Goal: Navigation & Orientation: Find specific page/section

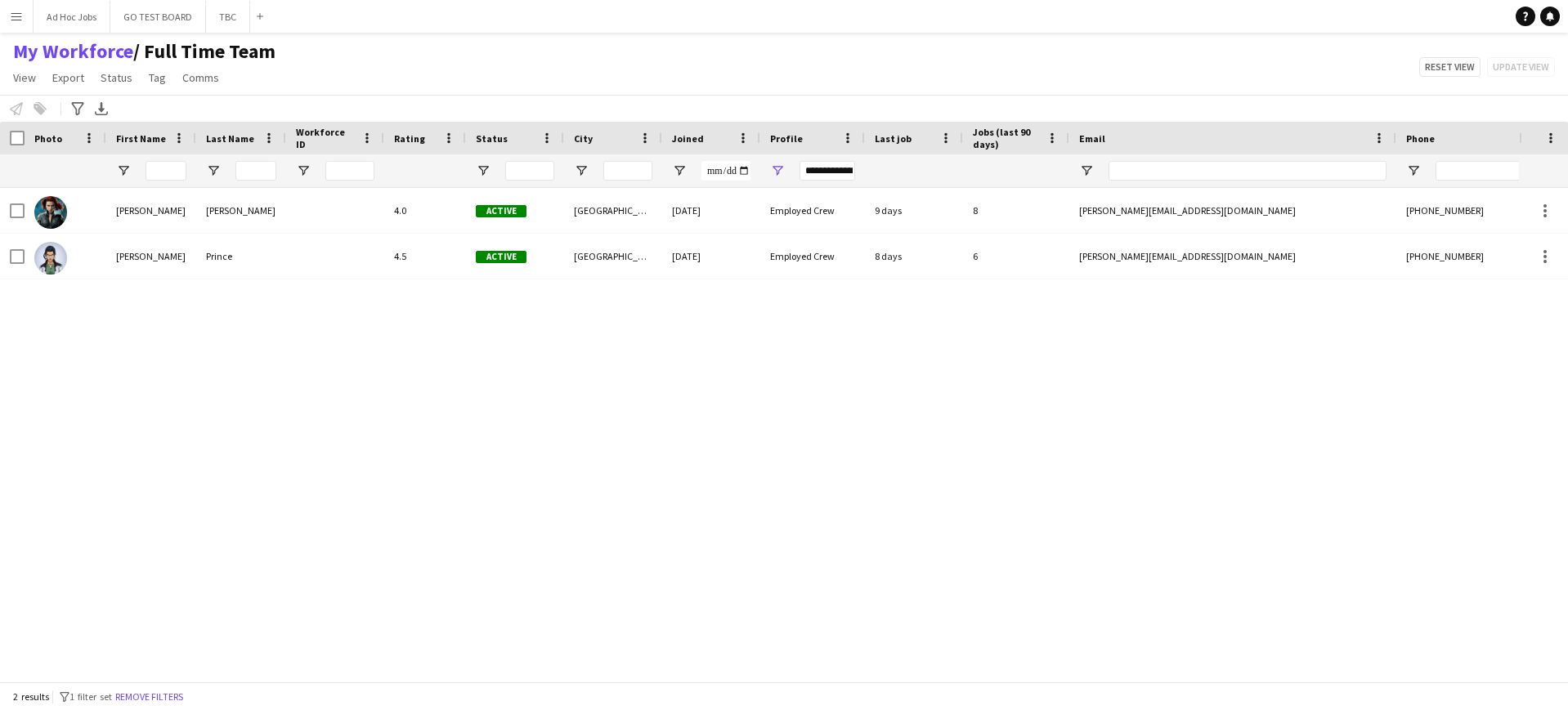
click at [16, 23] on button "Menu" at bounding box center [16, 16] width 33 height 33
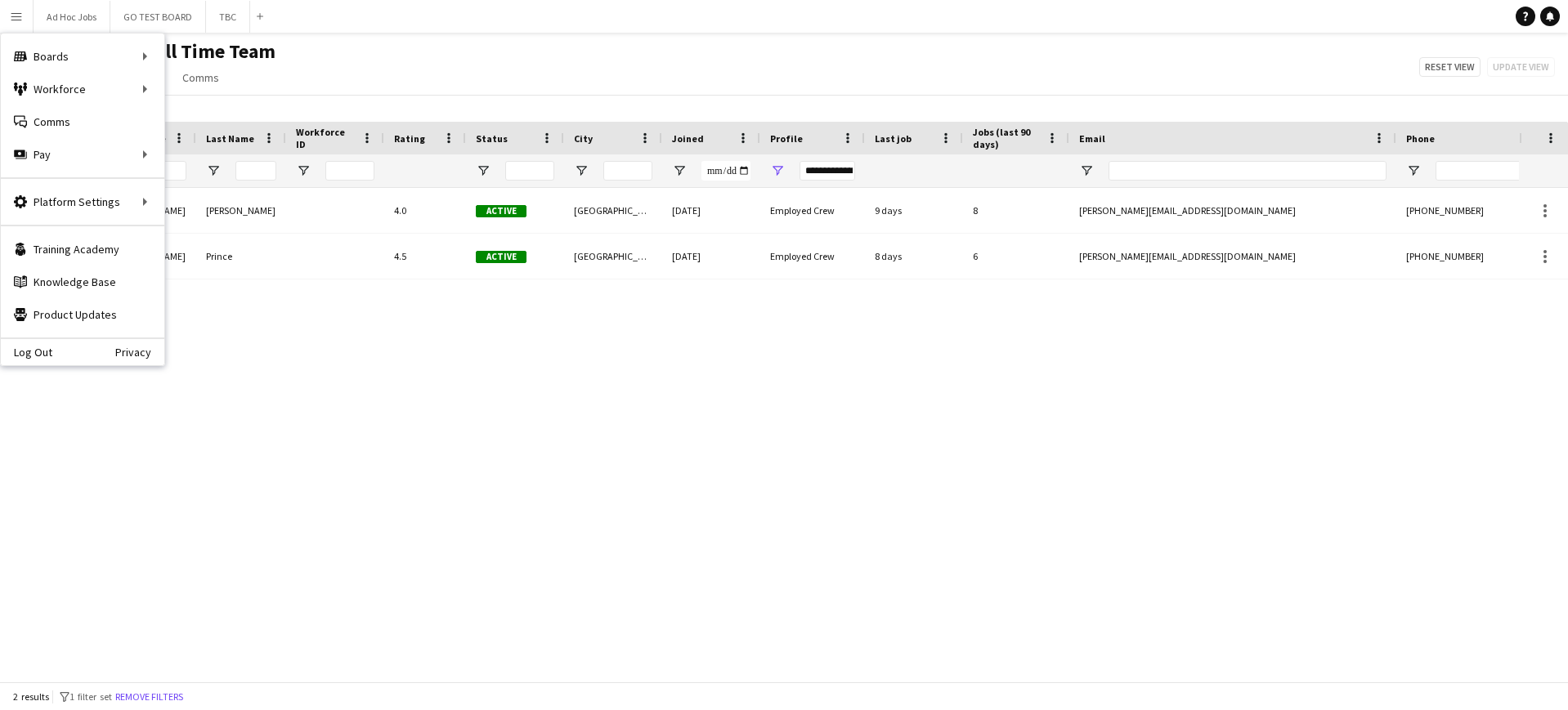
click at [54, 353] on div "Log Out Privacy" at bounding box center [82, 352] width 163 height 28
click at [26, 351] on link "Log Out" at bounding box center [26, 353] width 51 height 13
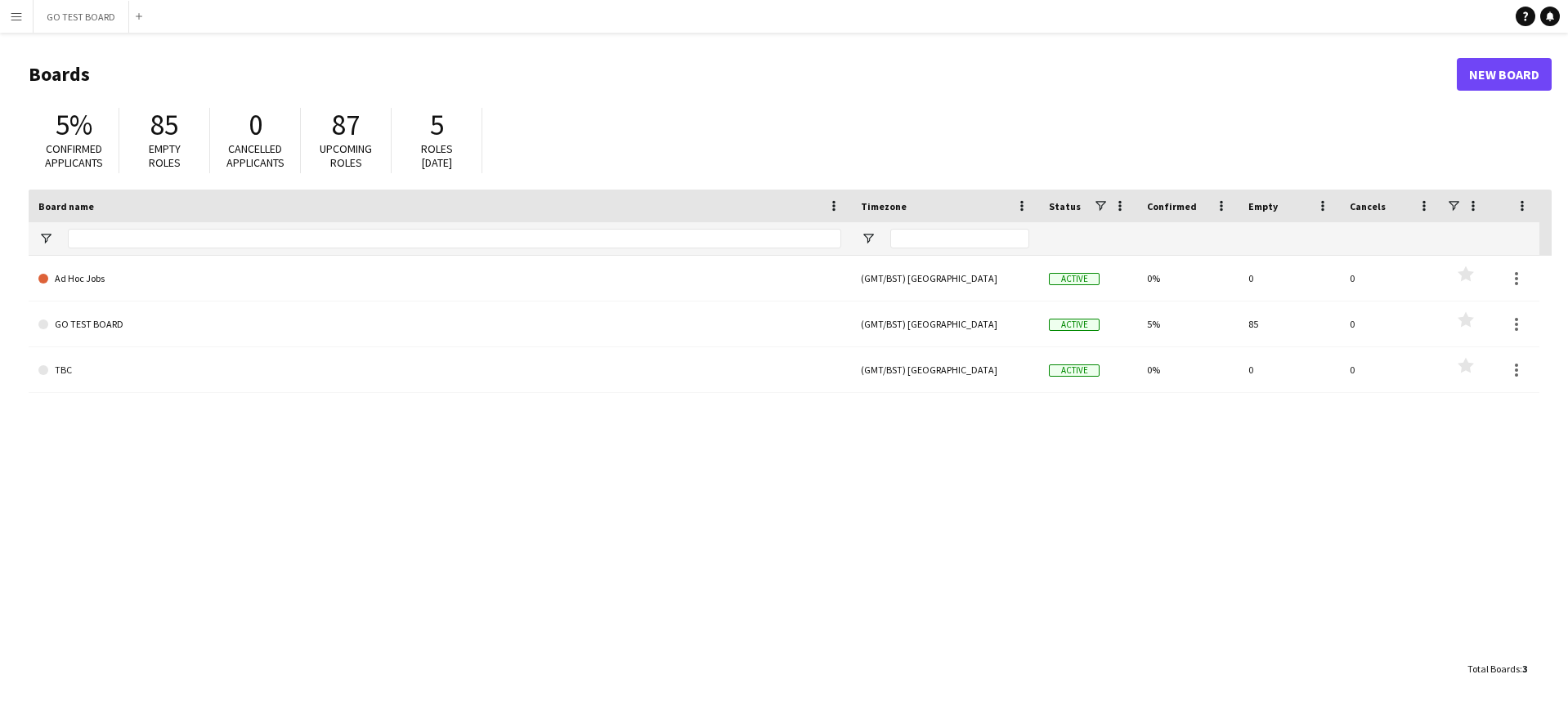
click at [20, 23] on button "Menu" at bounding box center [16, 16] width 33 height 33
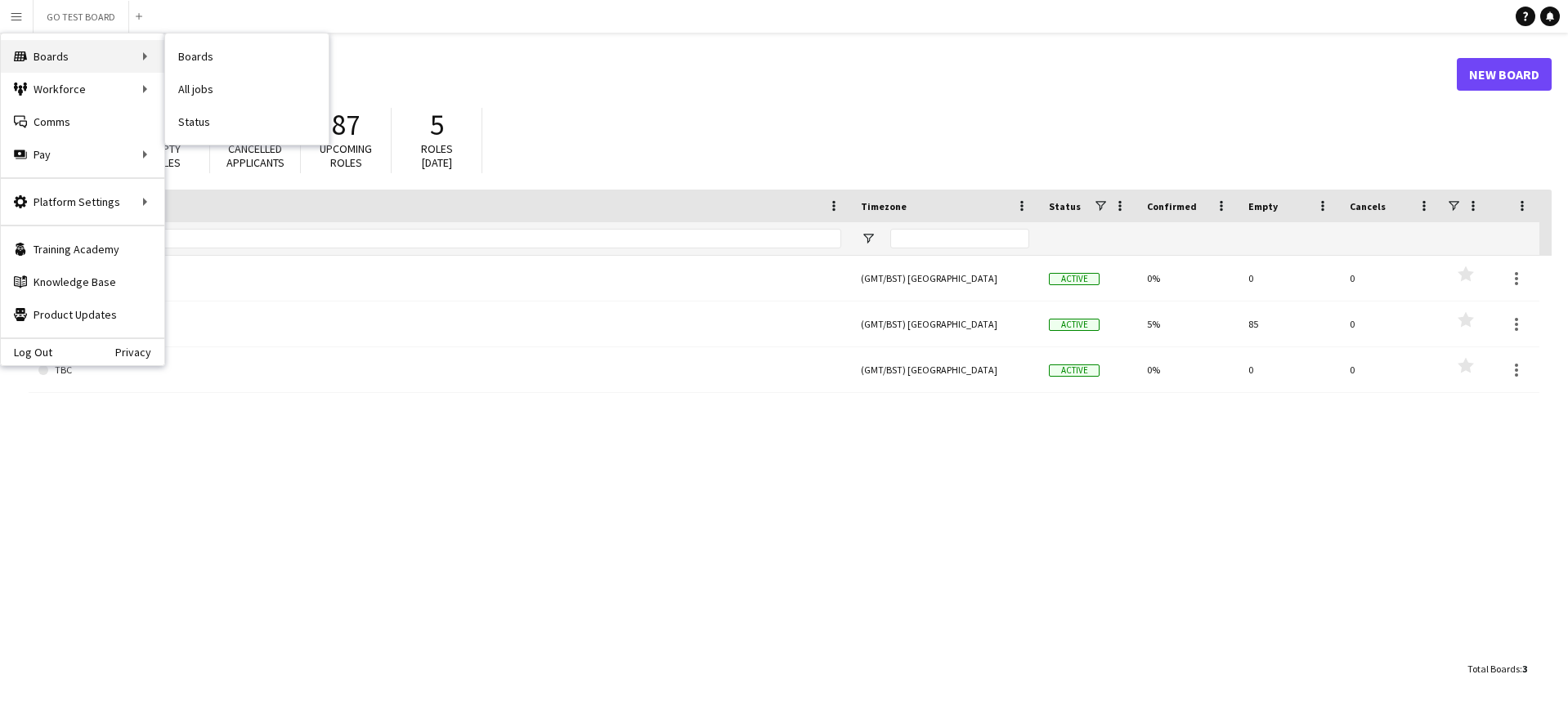
click at [82, 44] on div "Boards Boards" at bounding box center [82, 57] width 163 height 33
click at [191, 54] on link "Boards" at bounding box center [246, 57] width 163 height 33
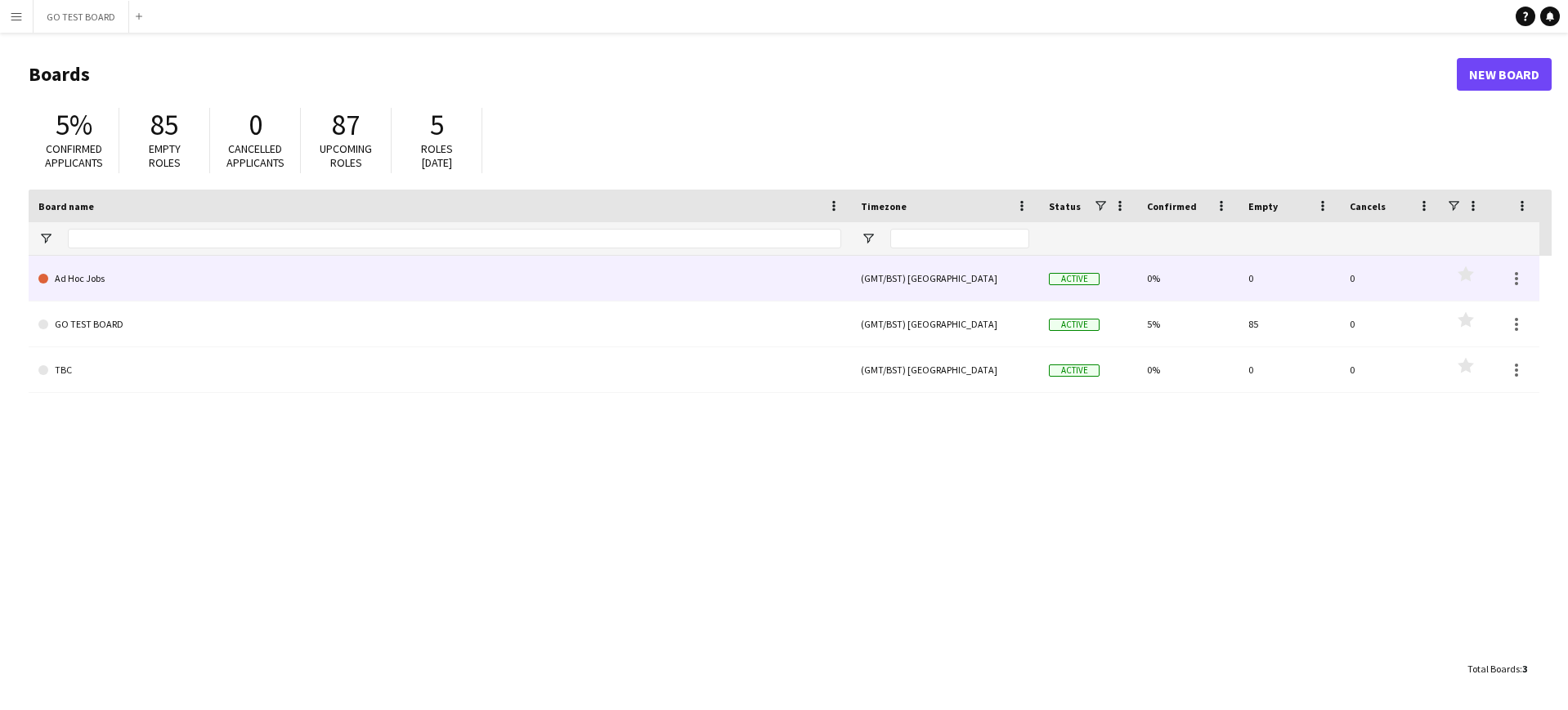
click at [101, 283] on link "Ad Hoc Jobs" at bounding box center [440, 279] width 803 height 46
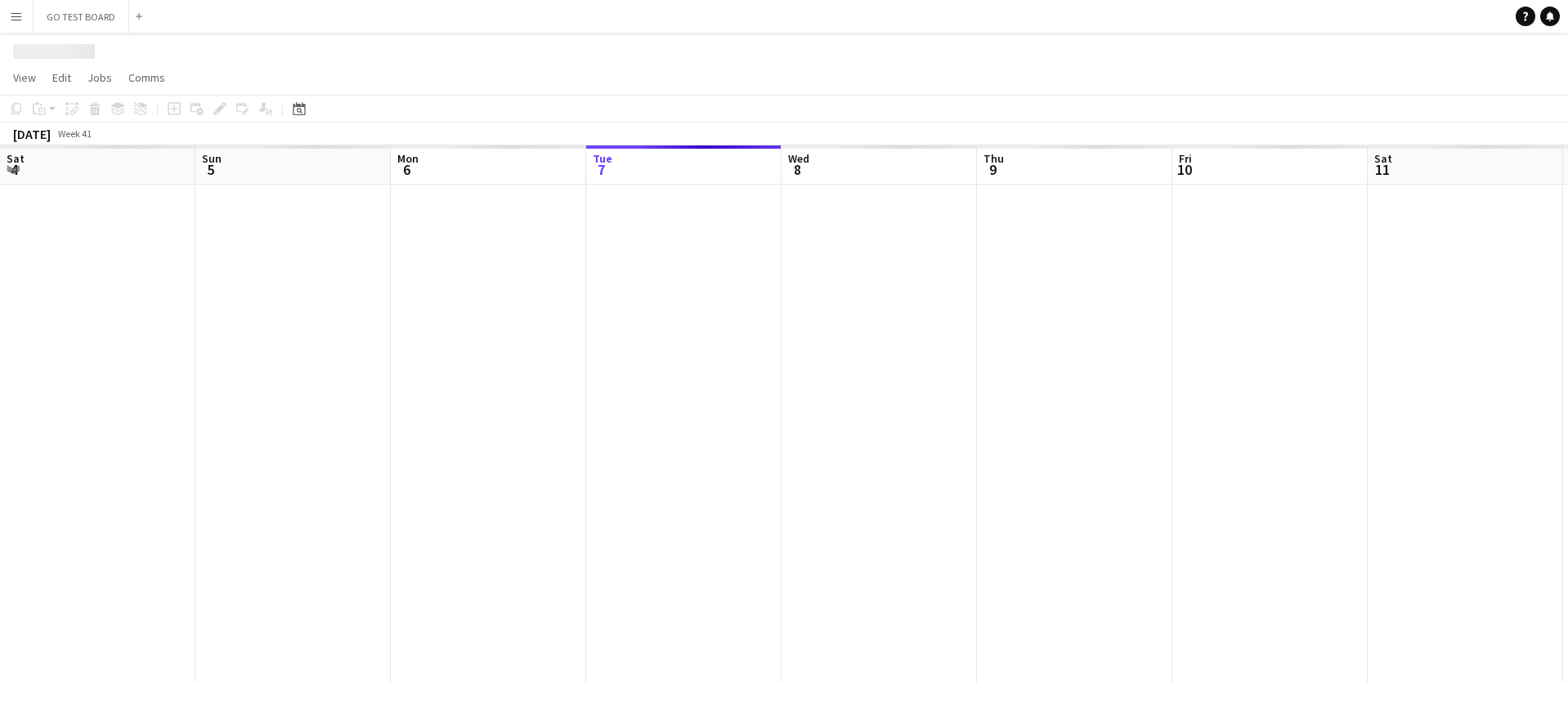
scroll to position [0, 391]
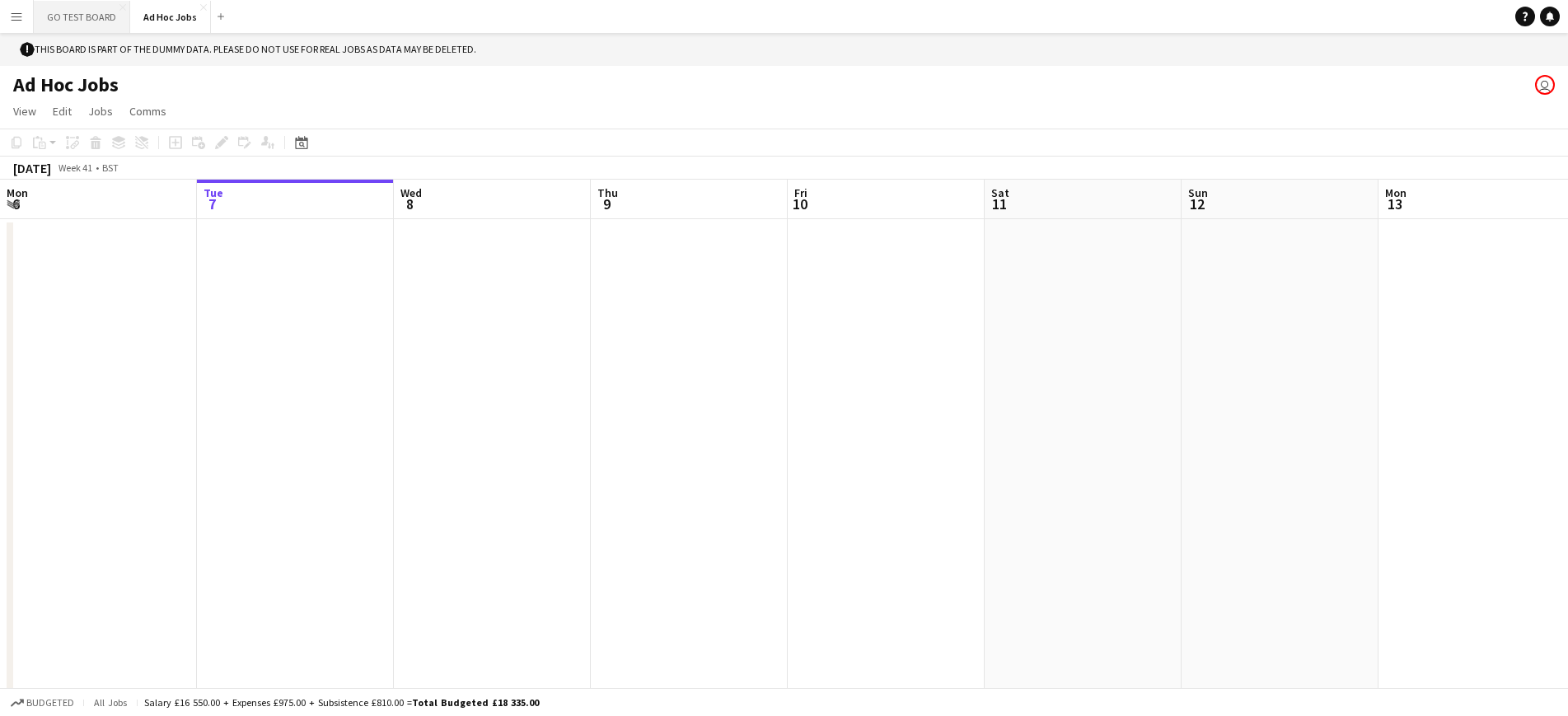
click at [81, 25] on button "GO TEST BOARD Close" at bounding box center [82, 17] width 96 height 32
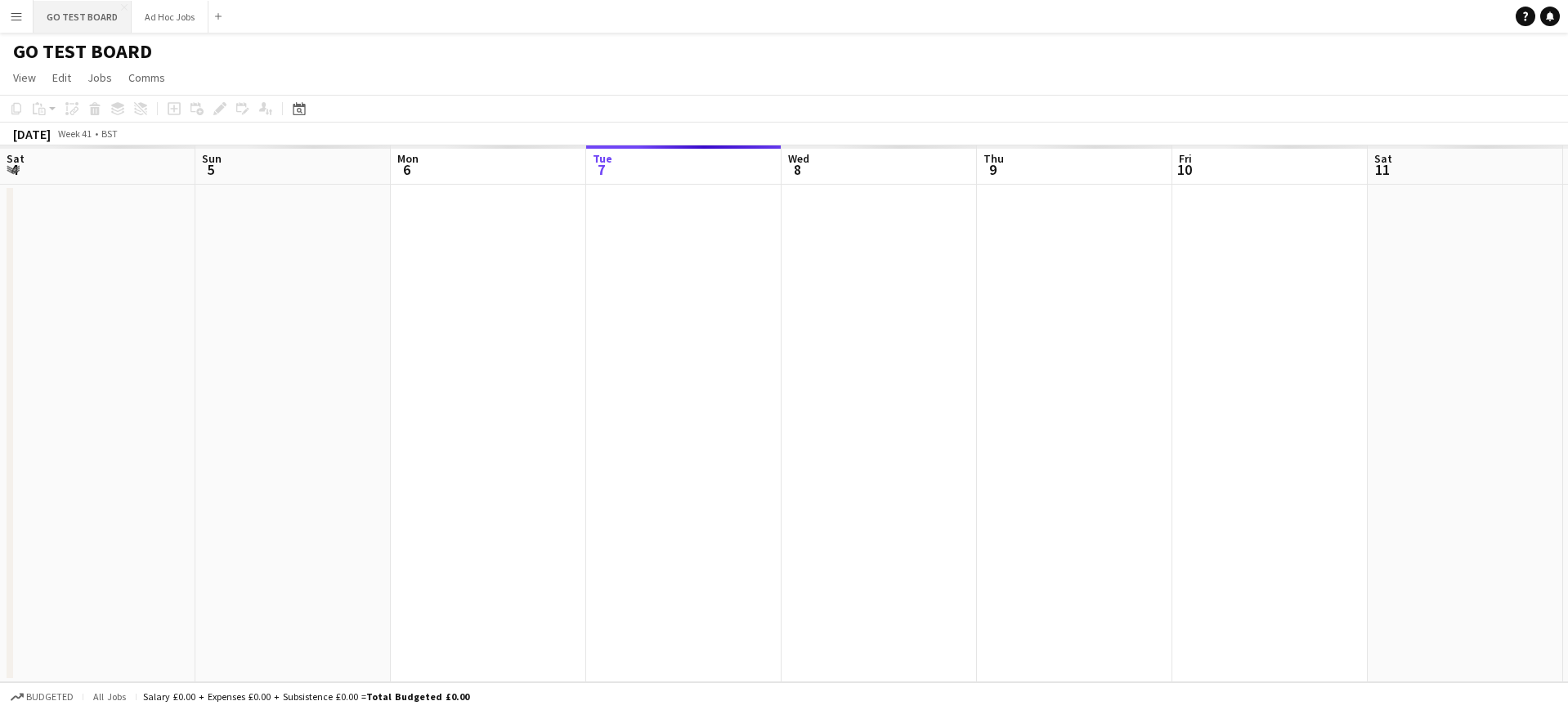
scroll to position [0, 391]
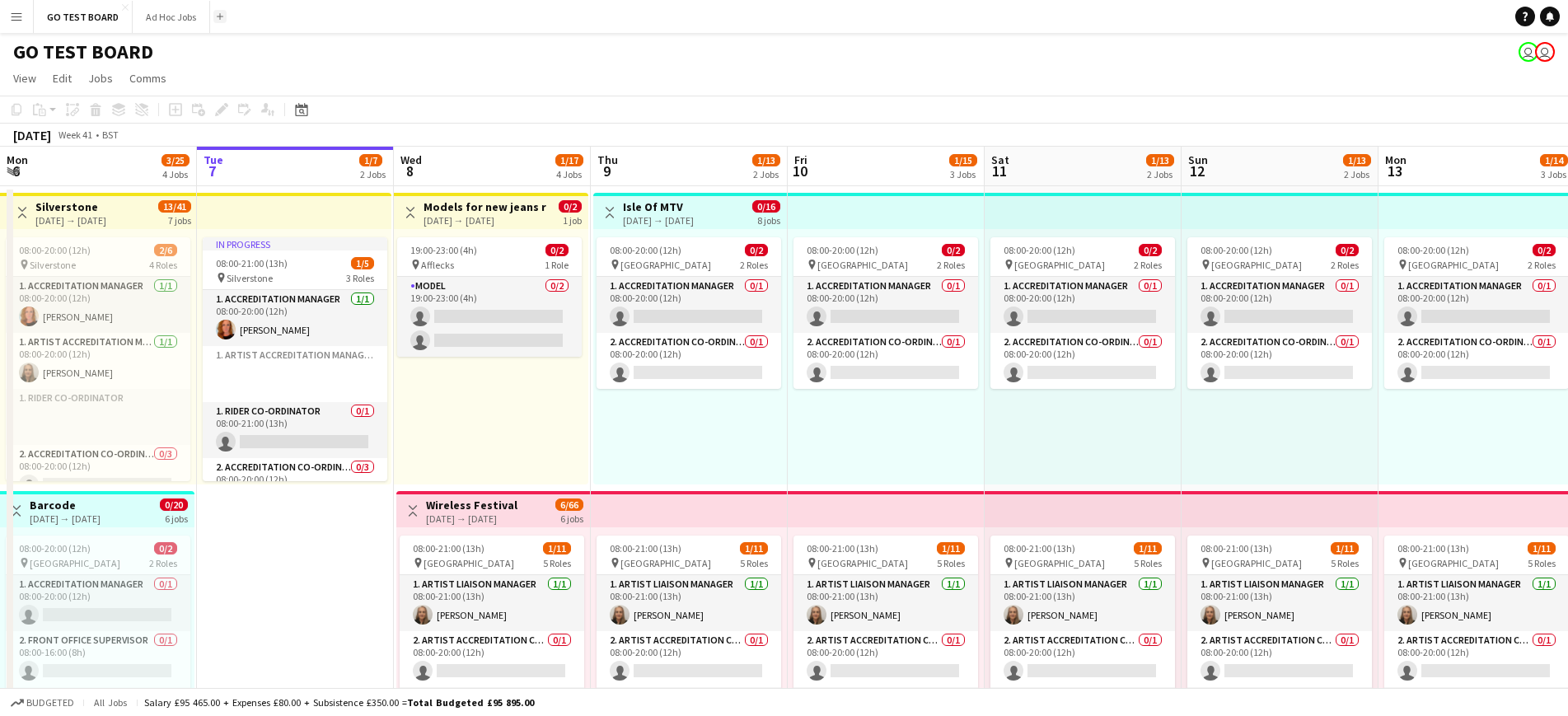
click at [217, 17] on app-icon "Add" at bounding box center [220, 17] width 7 height 7
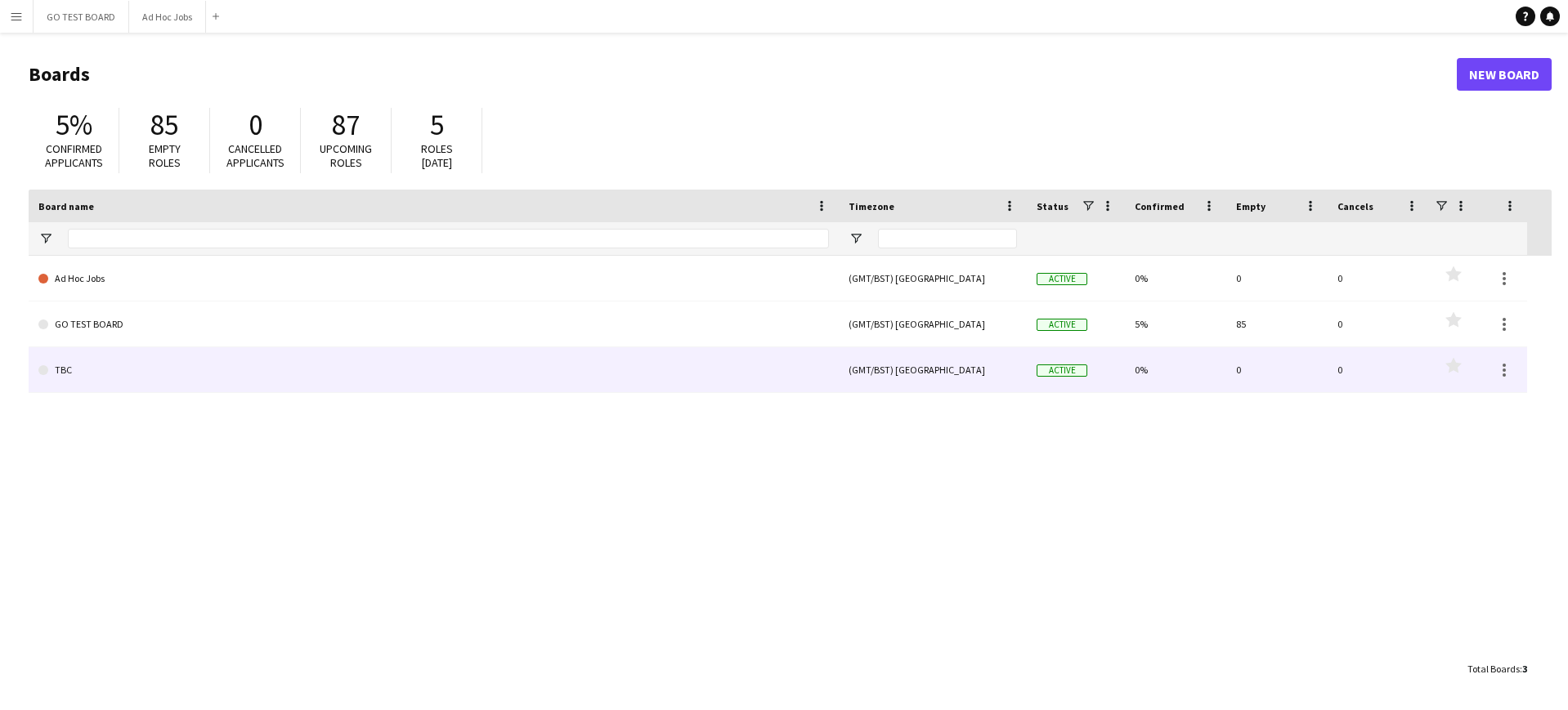
click at [228, 371] on link "TBC" at bounding box center [433, 371] width 790 height 46
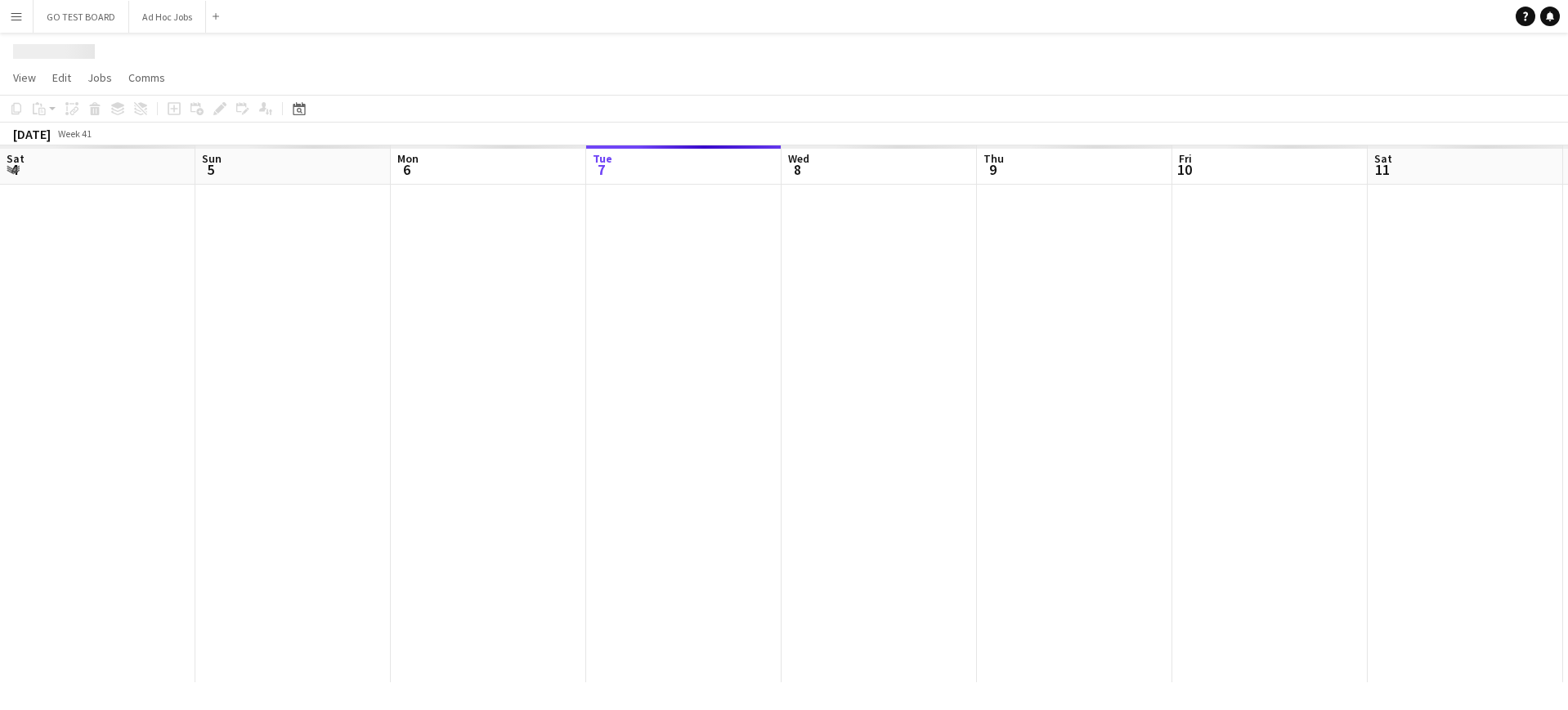
scroll to position [0, 391]
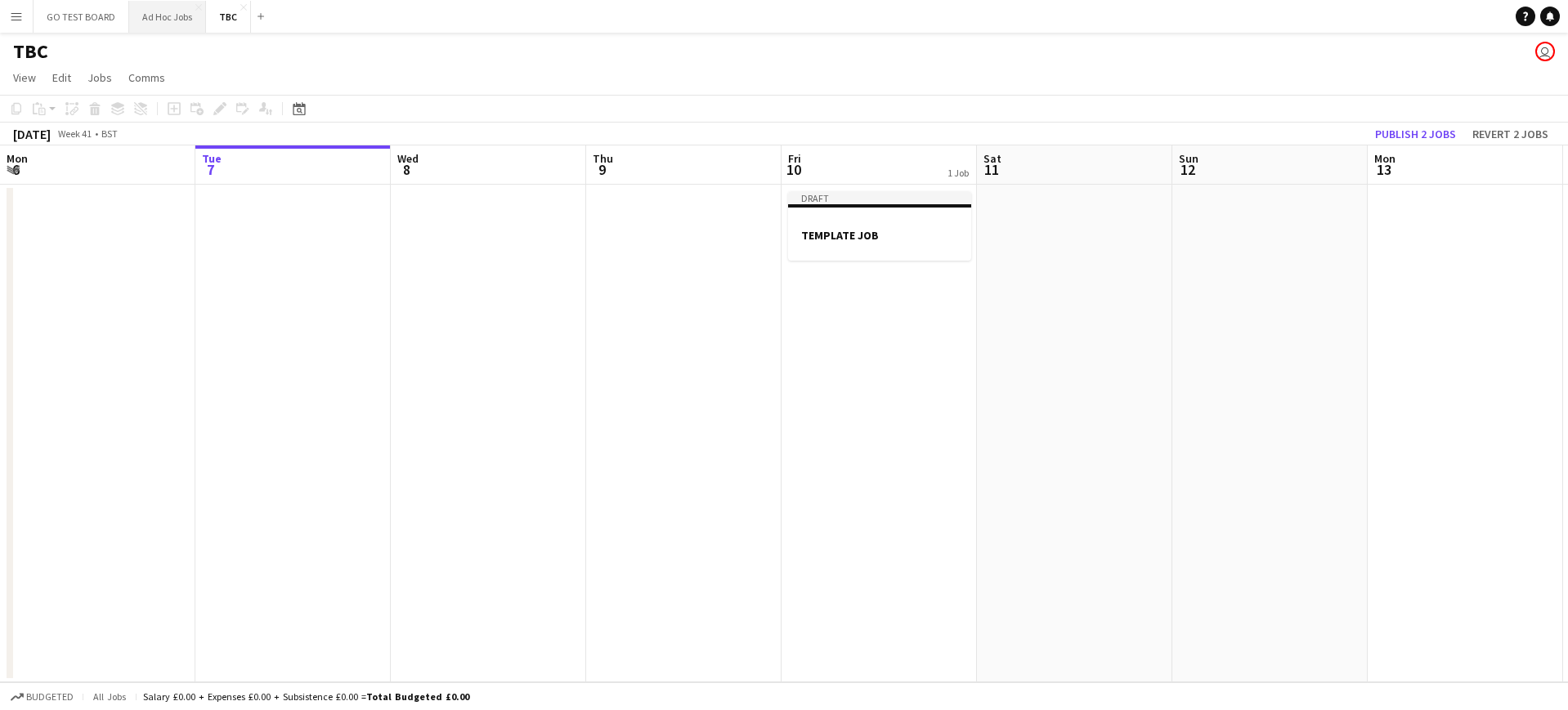
click at [166, 26] on button "Ad Hoc Jobs Close" at bounding box center [167, 16] width 77 height 32
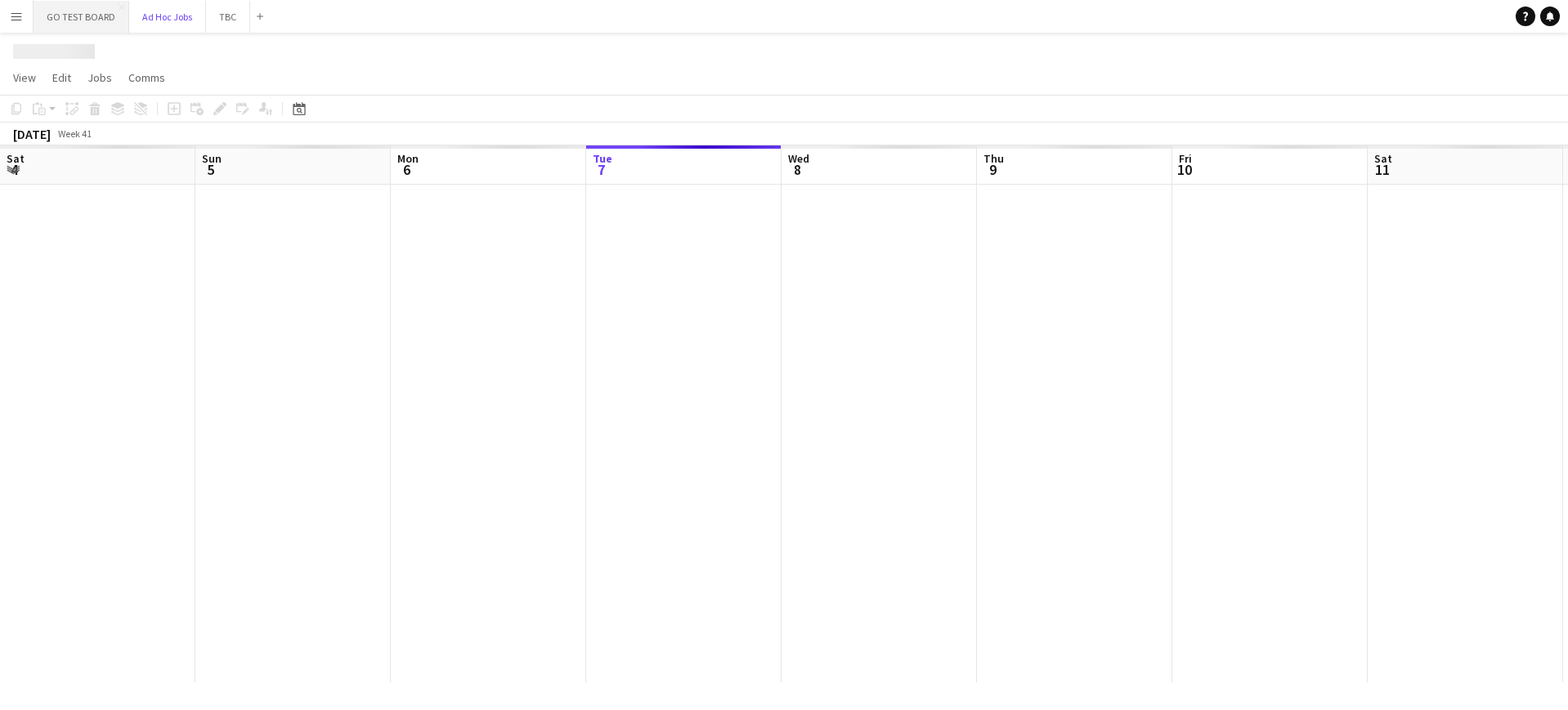
scroll to position [0, 391]
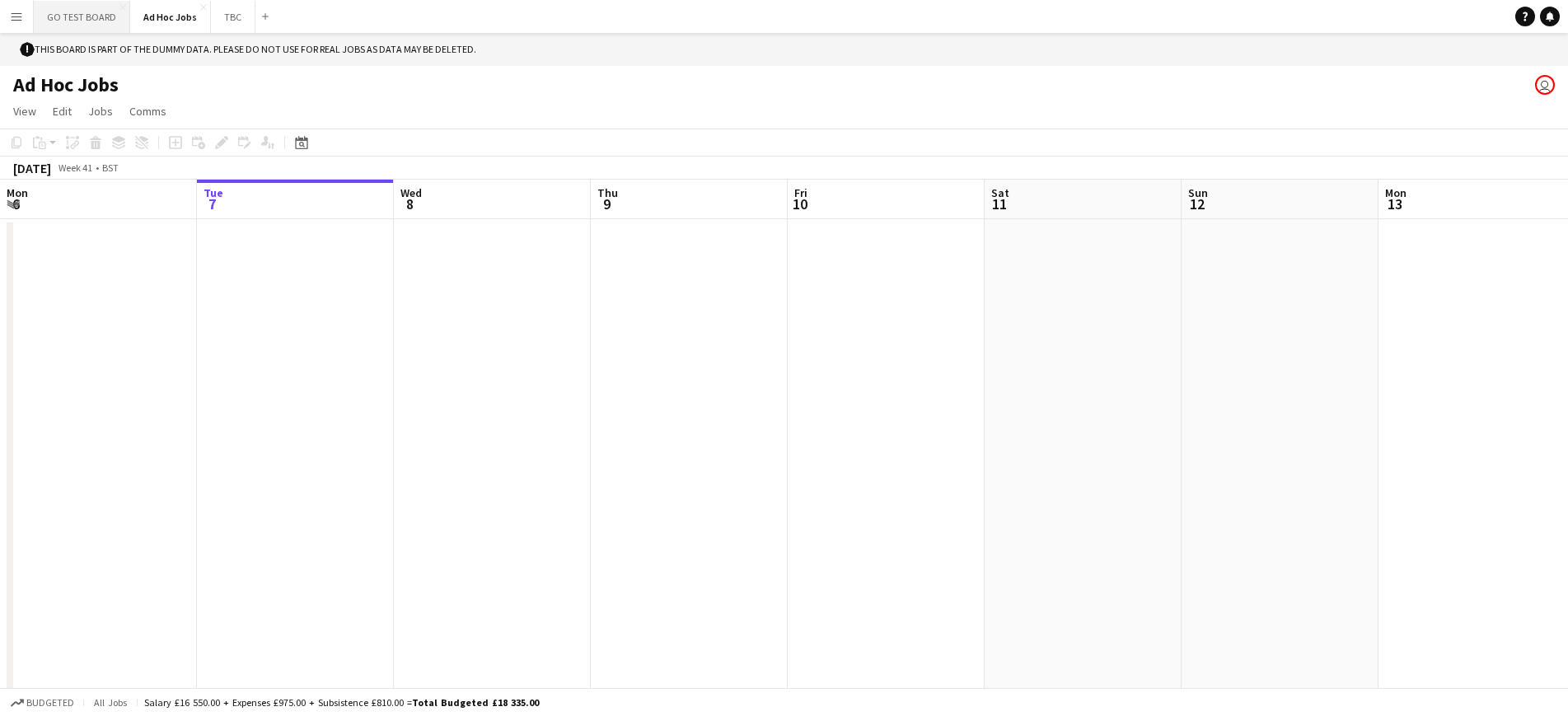
click at [87, 25] on button "GO TEST BOARD Close" at bounding box center [82, 17] width 96 height 32
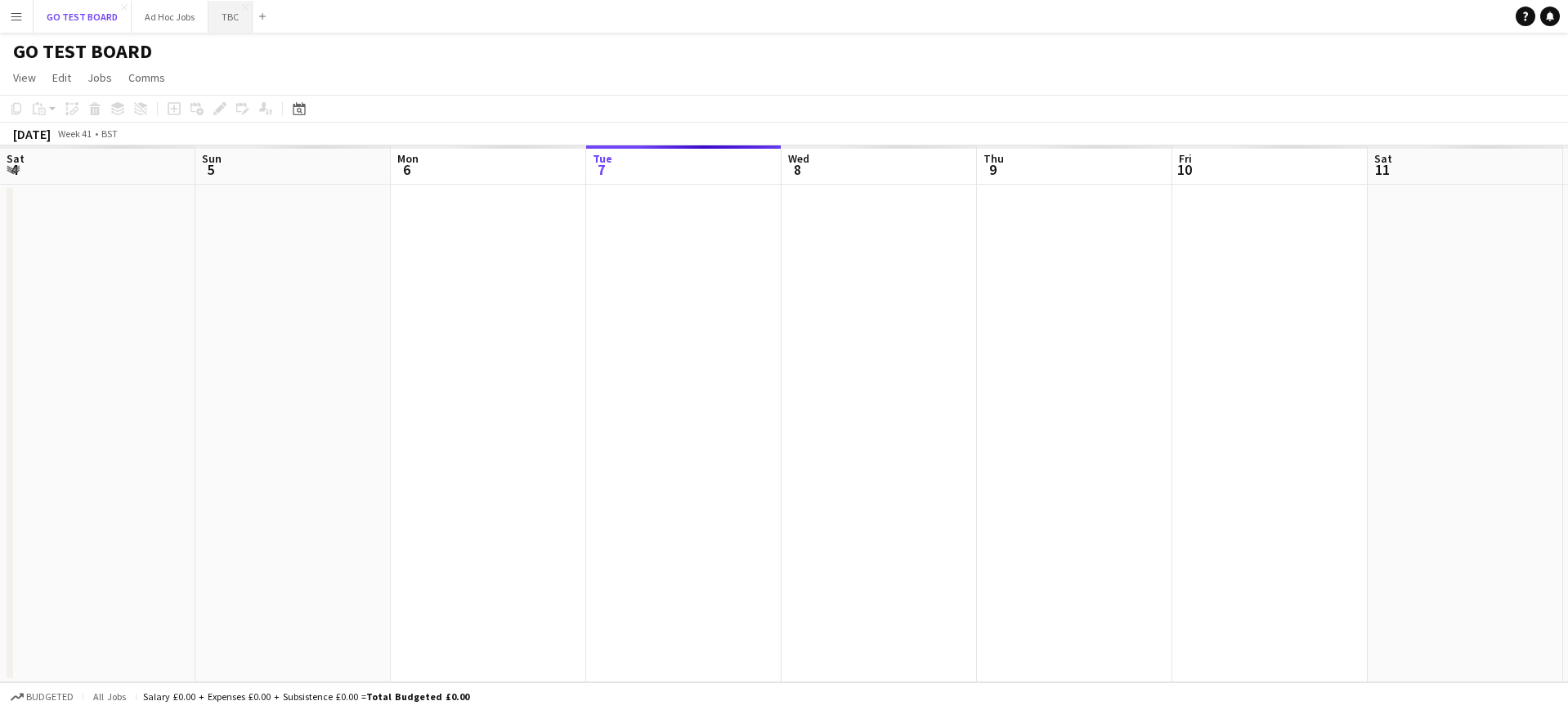
scroll to position [0, 391]
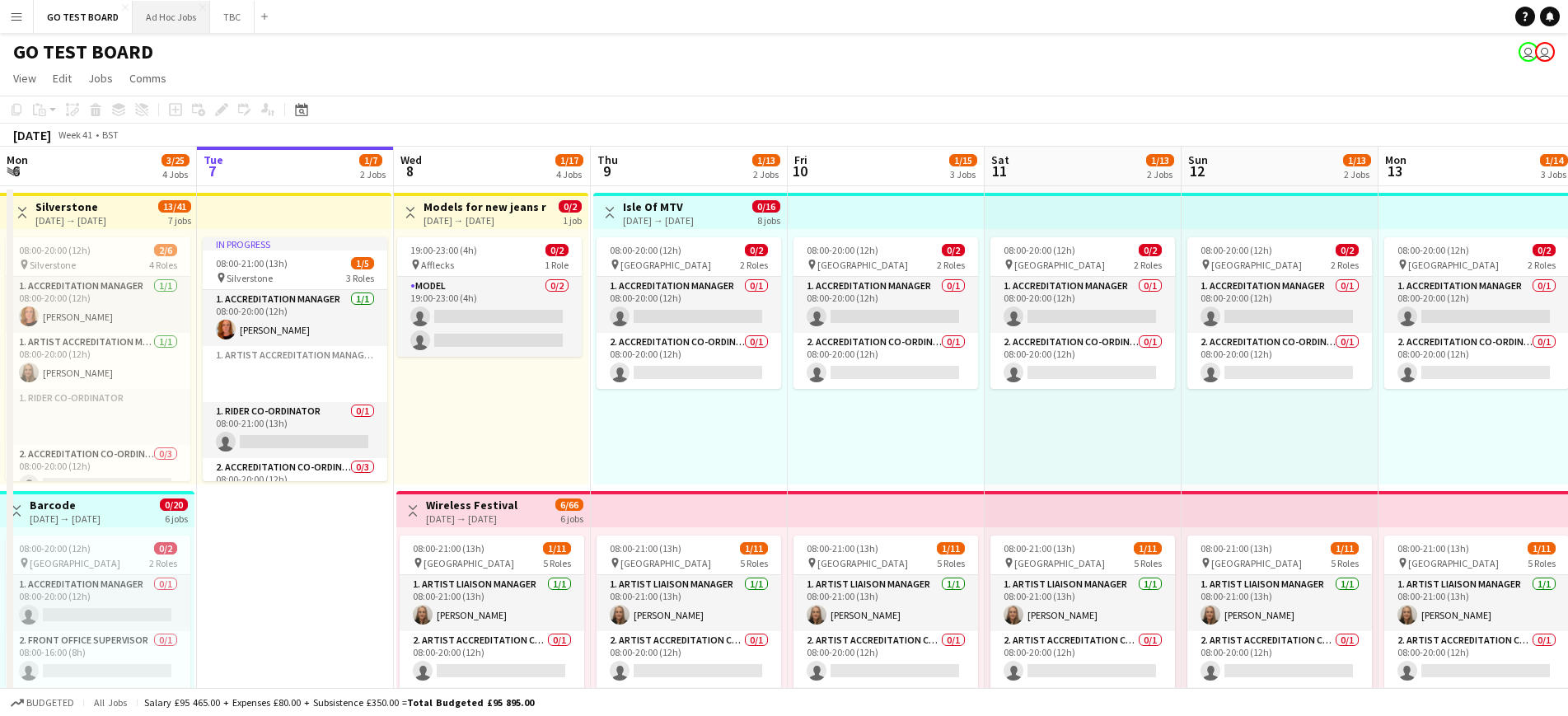
click at [166, 17] on button "Ad Hoc Jobs Close" at bounding box center [171, 17] width 77 height 32
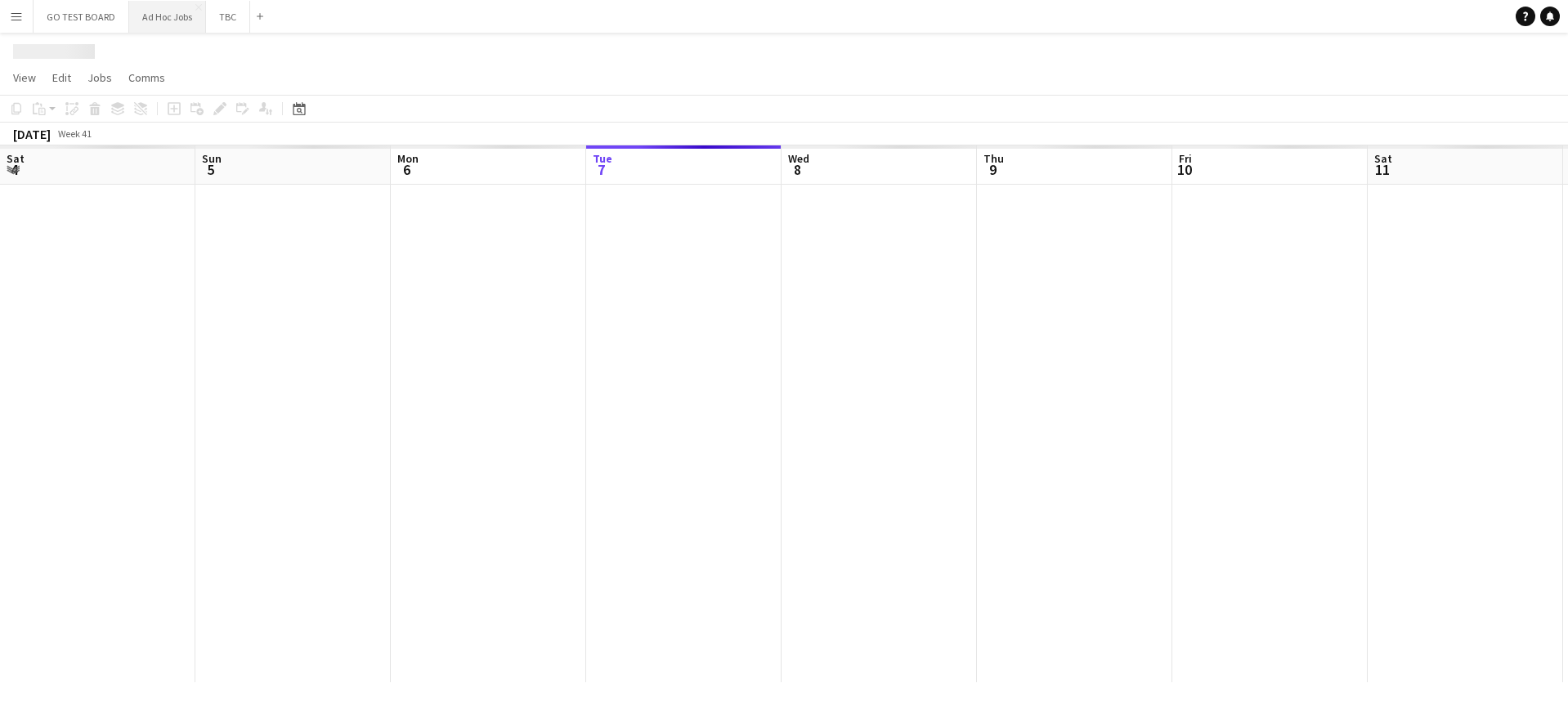
scroll to position [0, 391]
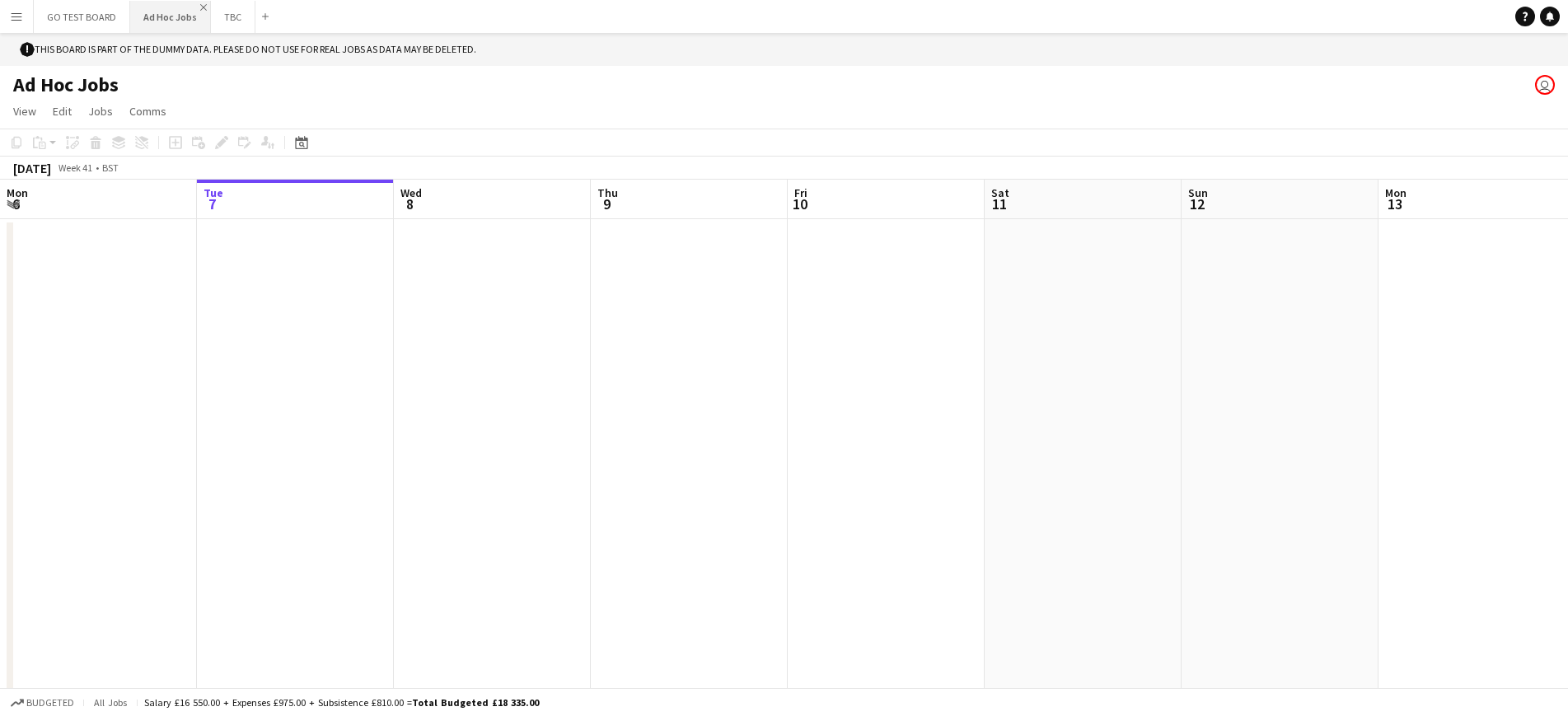
click at [200, 6] on app-icon "Close" at bounding box center [203, 7] width 7 height 7
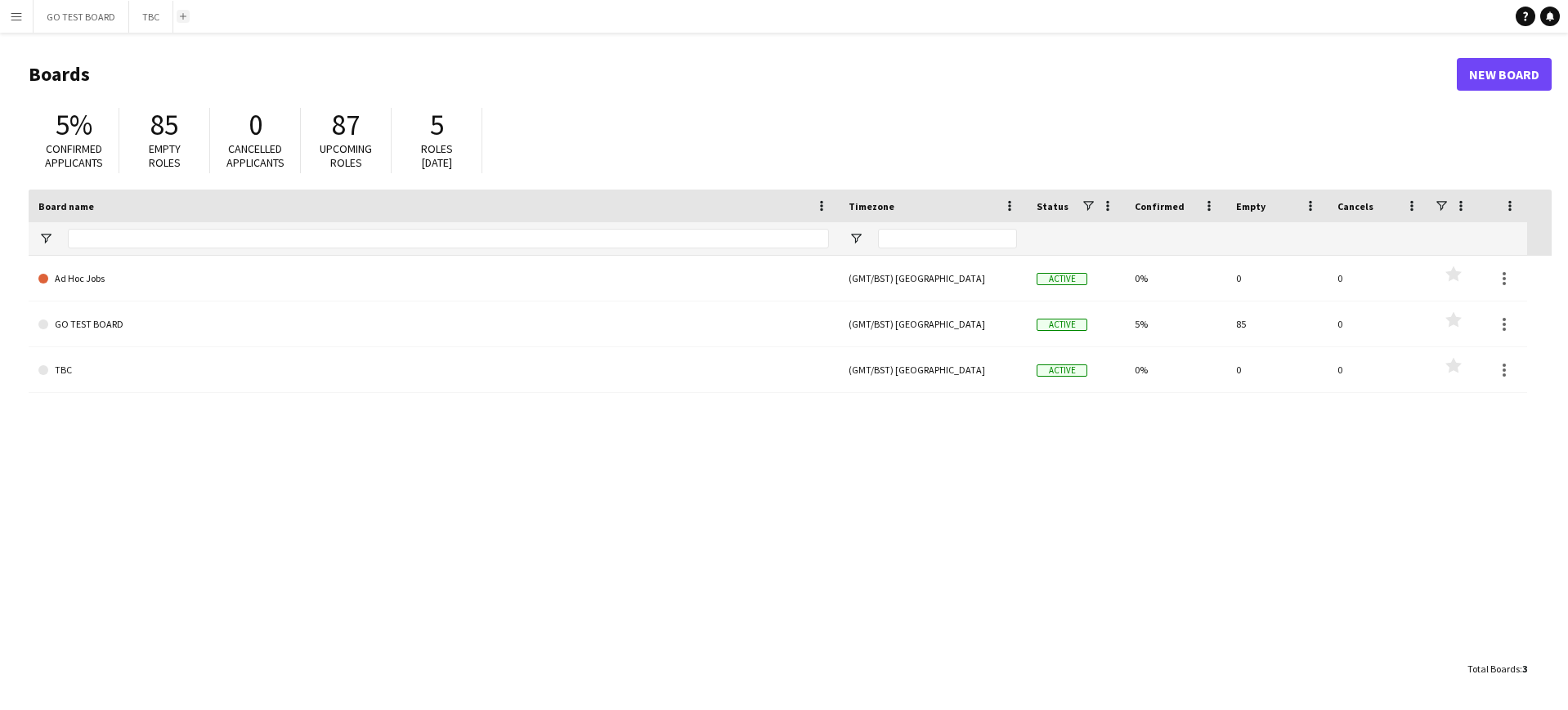
click at [181, 15] on app-icon "Add" at bounding box center [183, 16] width 7 height 7
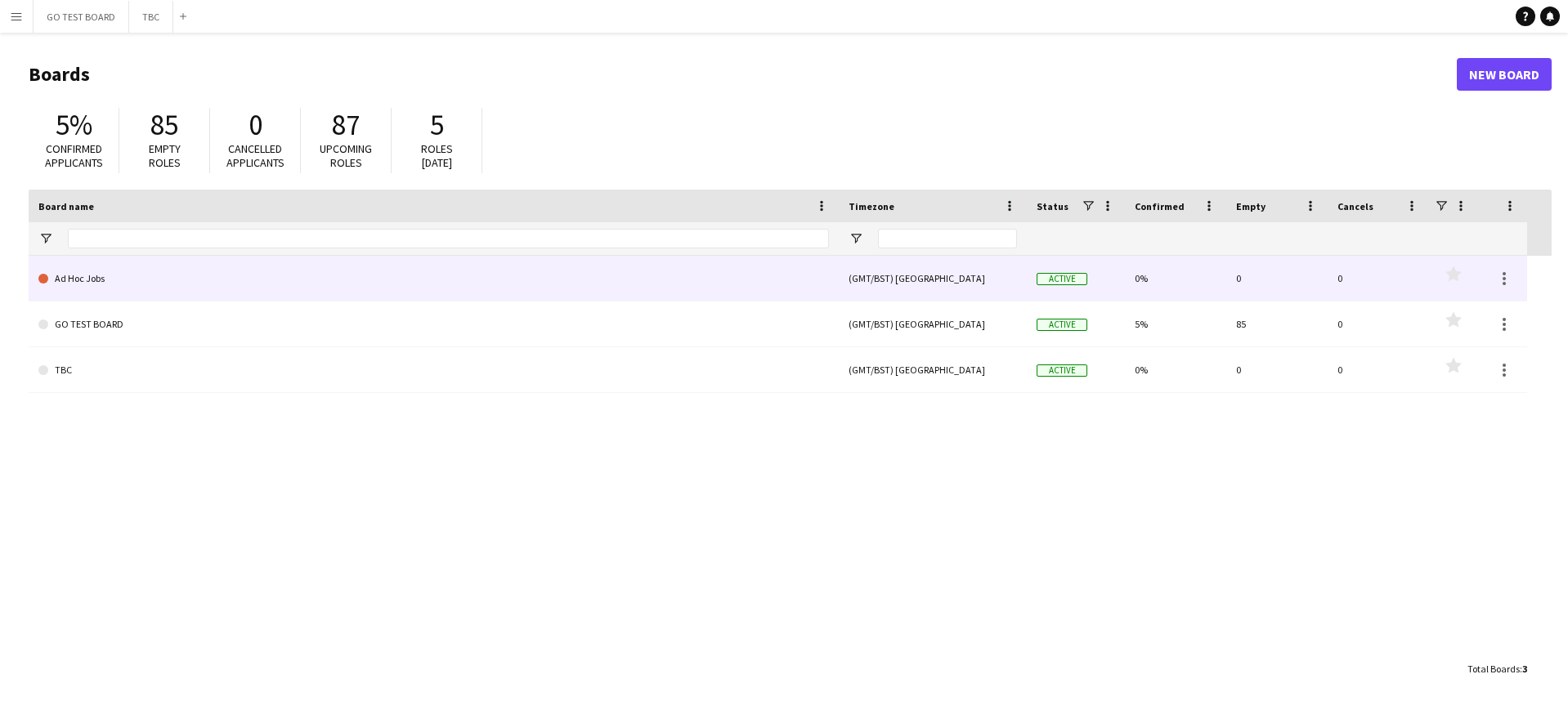
click at [208, 292] on link "Ad Hoc Jobs" at bounding box center [433, 279] width 790 height 46
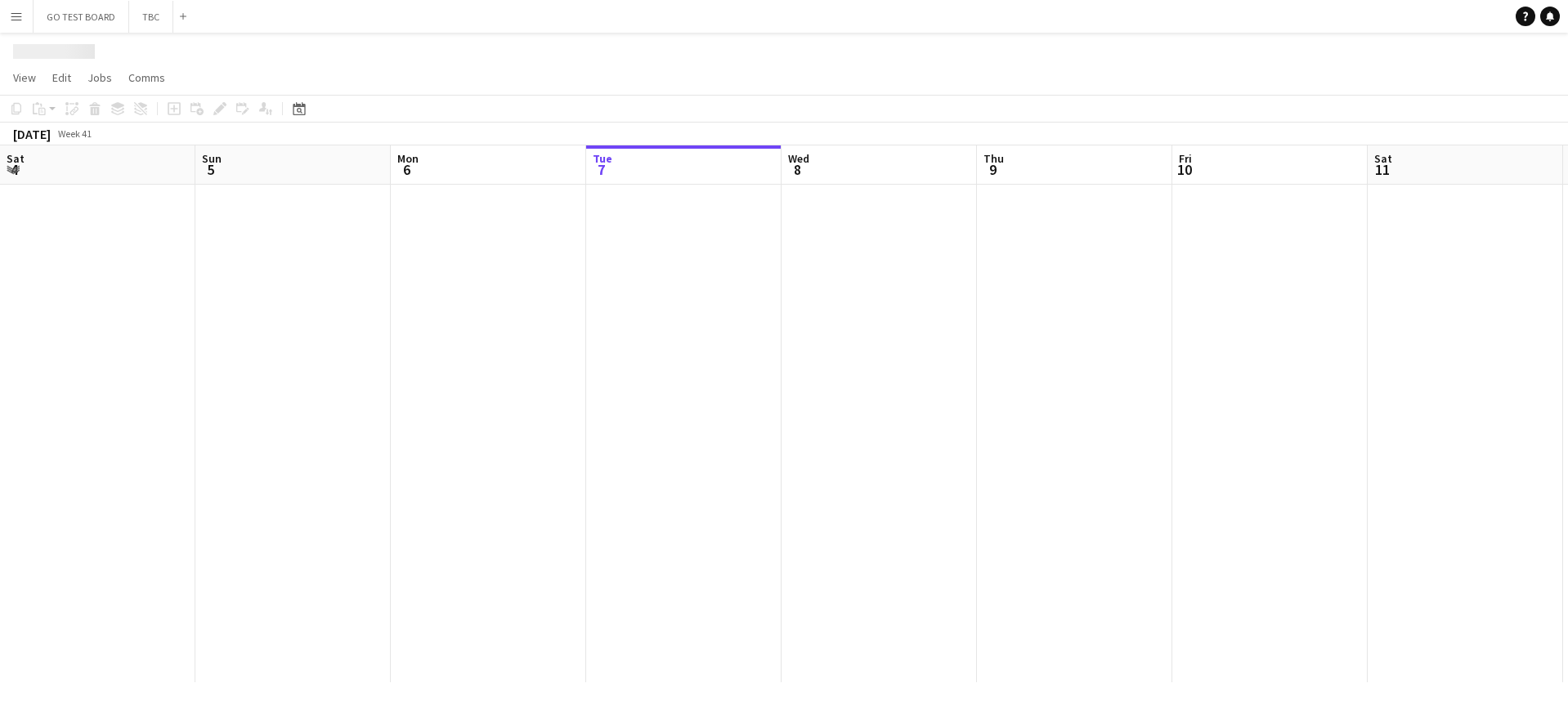
scroll to position [0, 391]
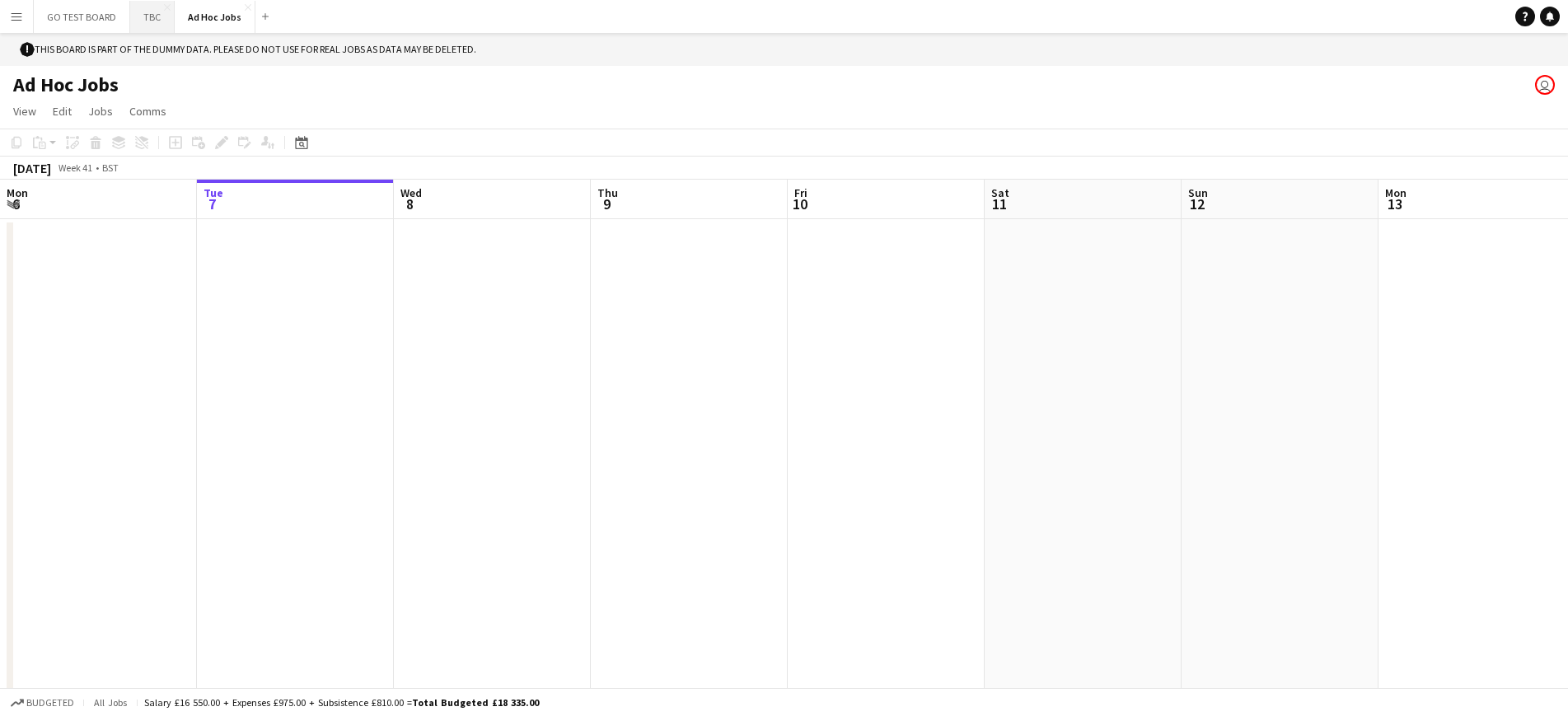
click at [153, 19] on button "TBC Close" at bounding box center [153, 17] width 45 height 32
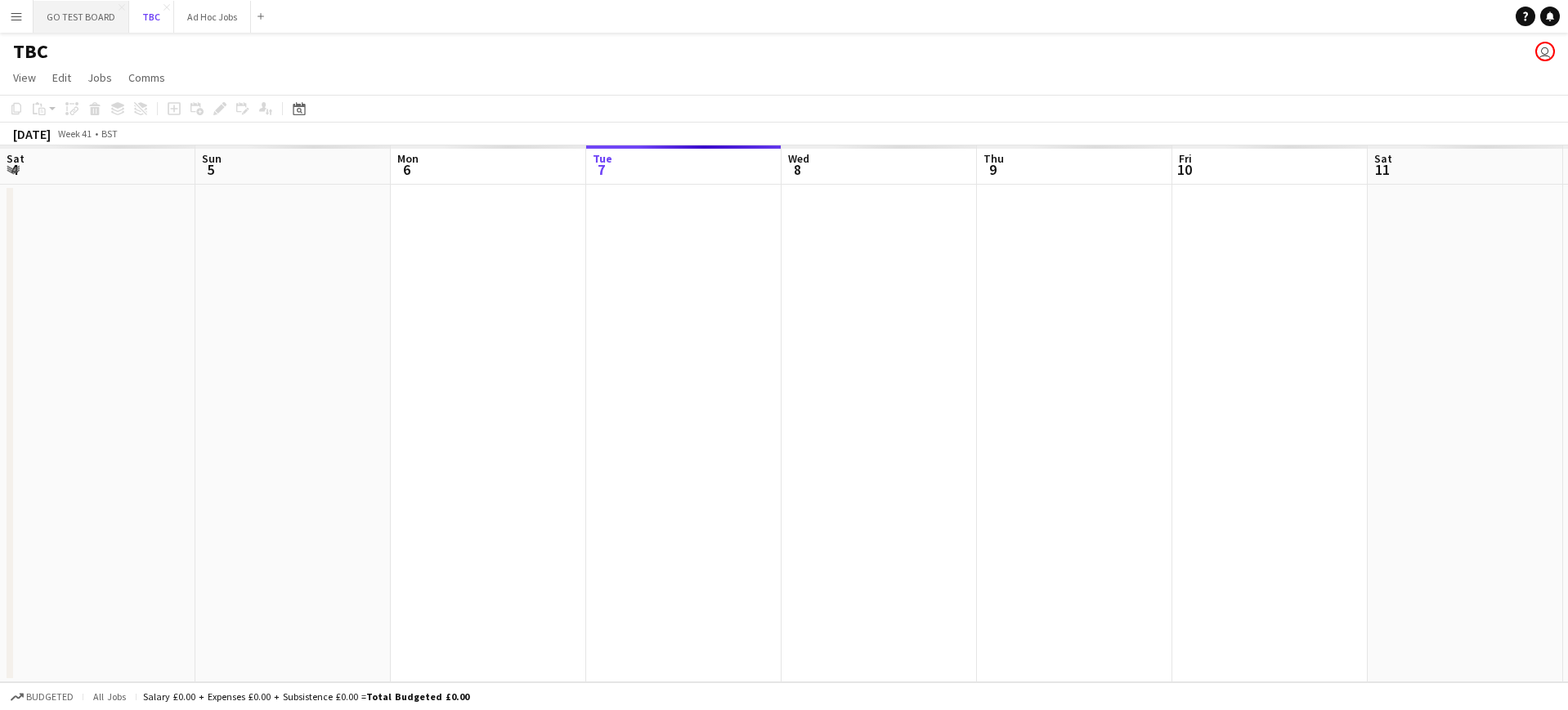
scroll to position [0, 391]
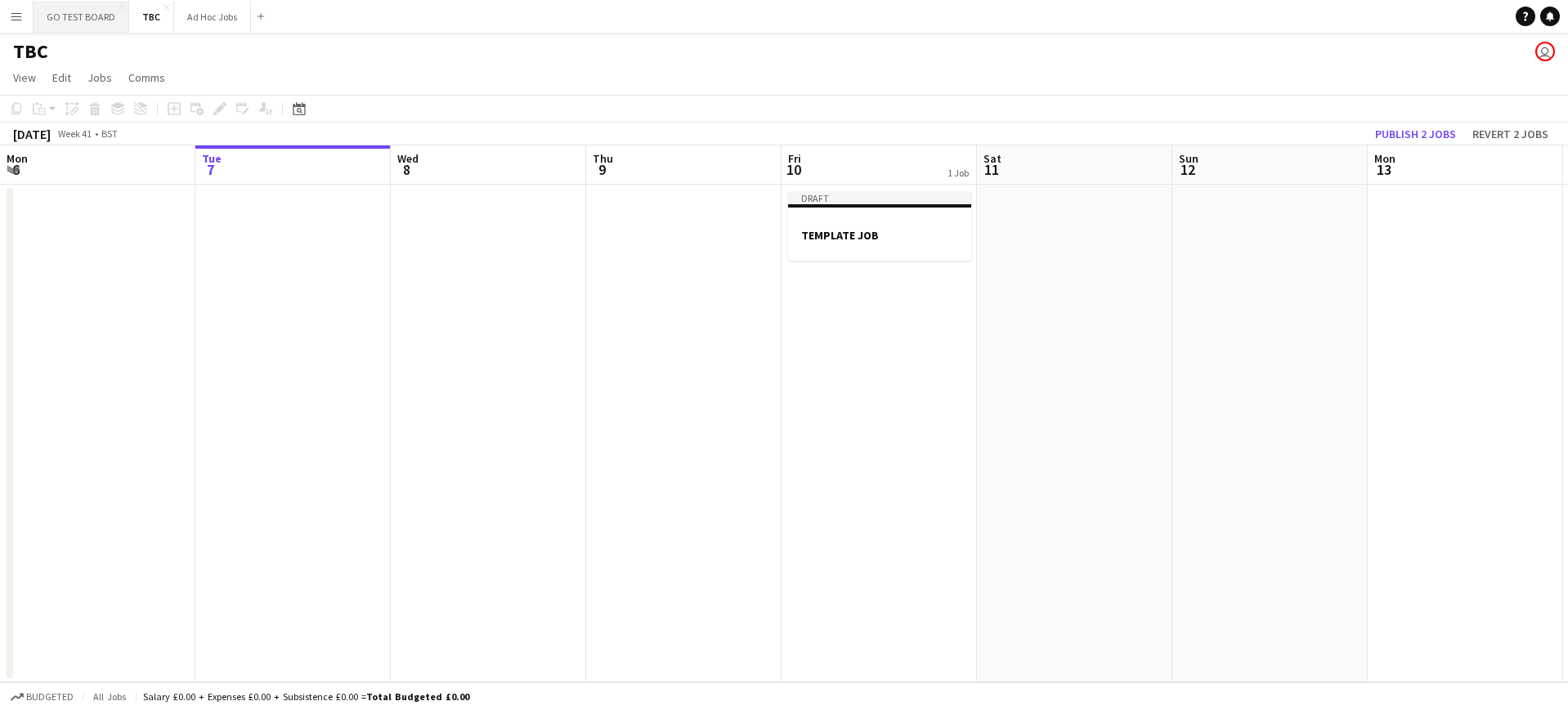
click at [96, 24] on button "GO TEST BOARD Close" at bounding box center [82, 16] width 96 height 32
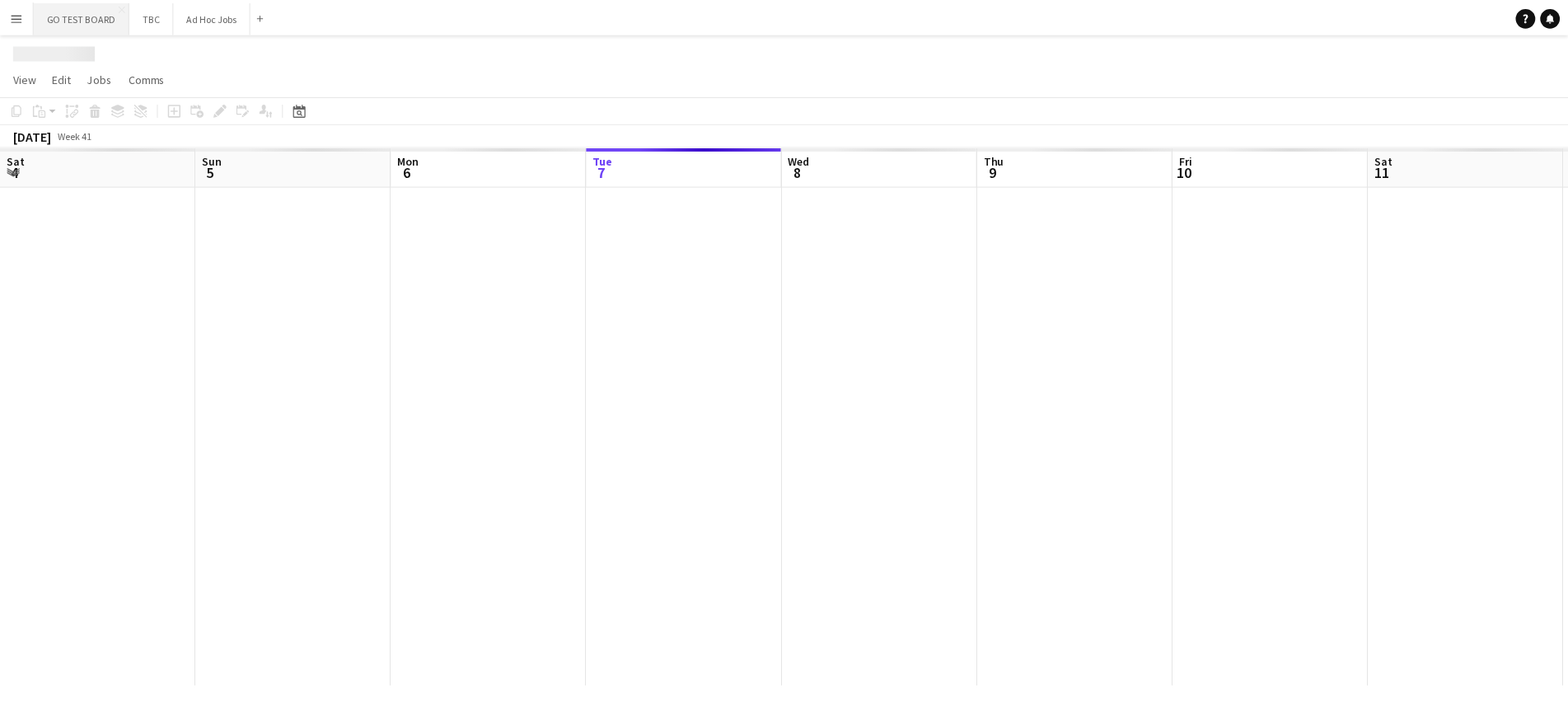
scroll to position [0, 394]
